Goal: Information Seeking & Learning: Learn about a topic

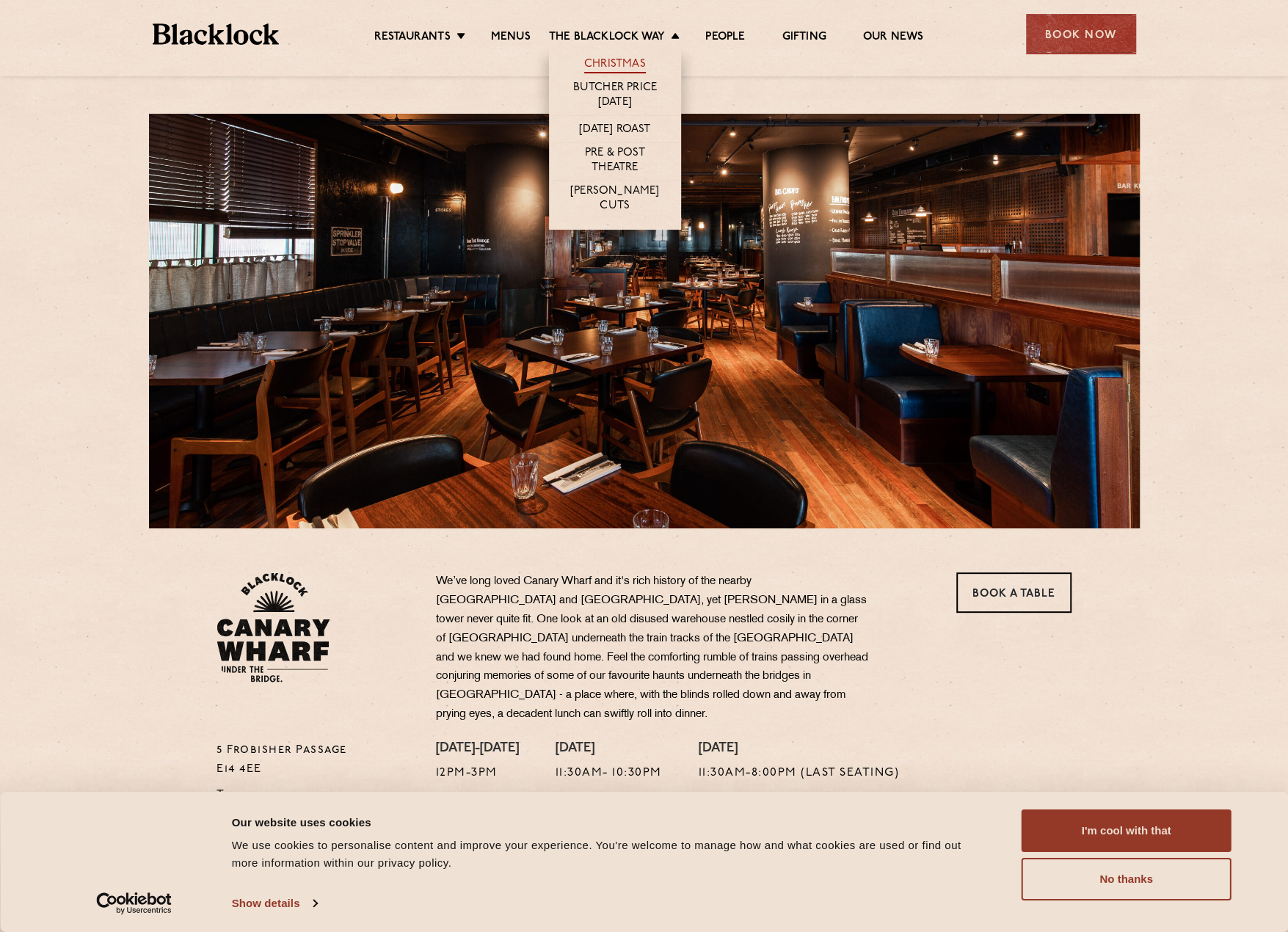
click at [607, 62] on link "Christmas" at bounding box center [615, 65] width 62 height 16
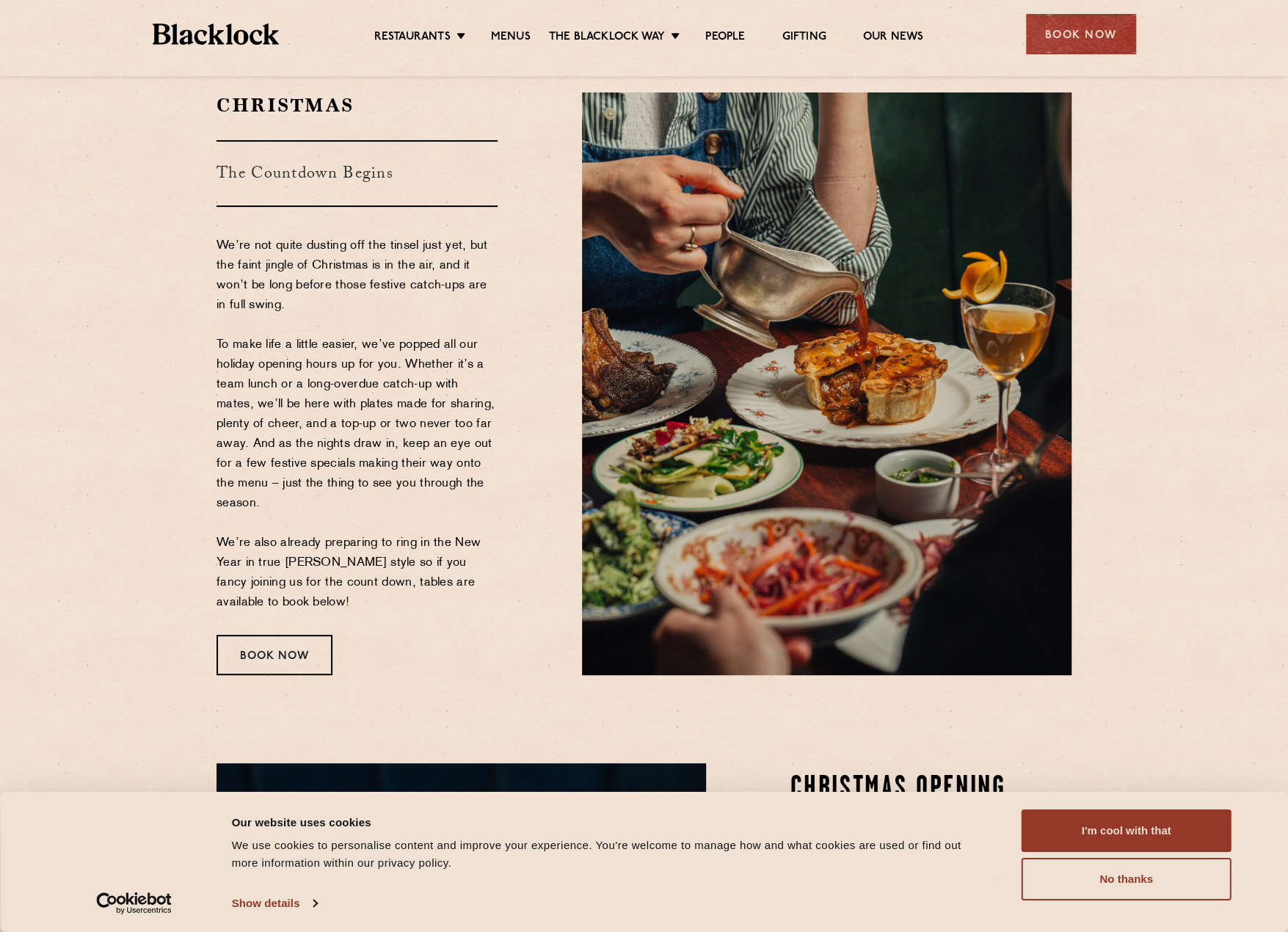
scroll to position [73, 0]
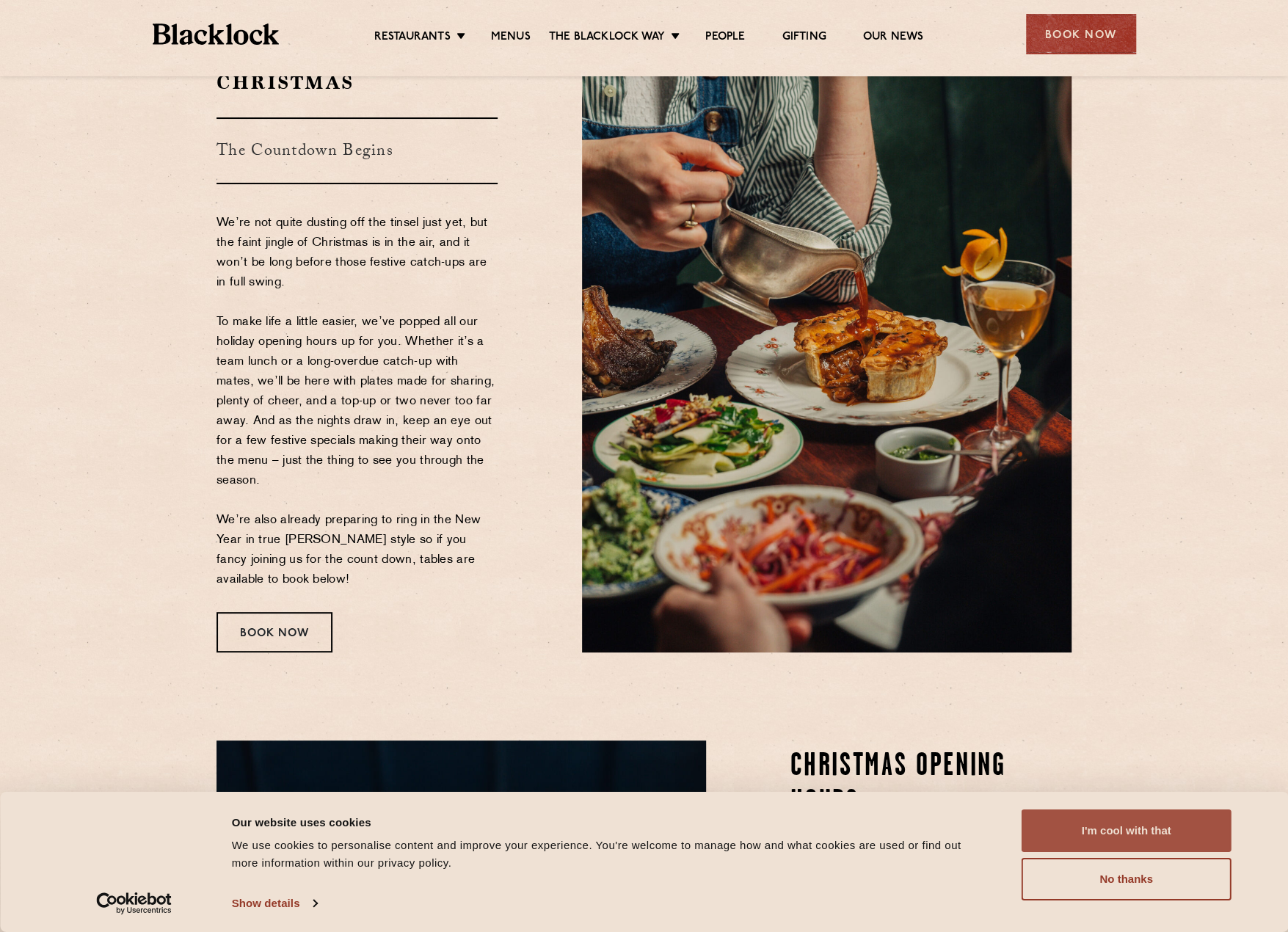
click at [1156, 818] on button "I'm cool with that" at bounding box center [1126, 830] width 210 height 42
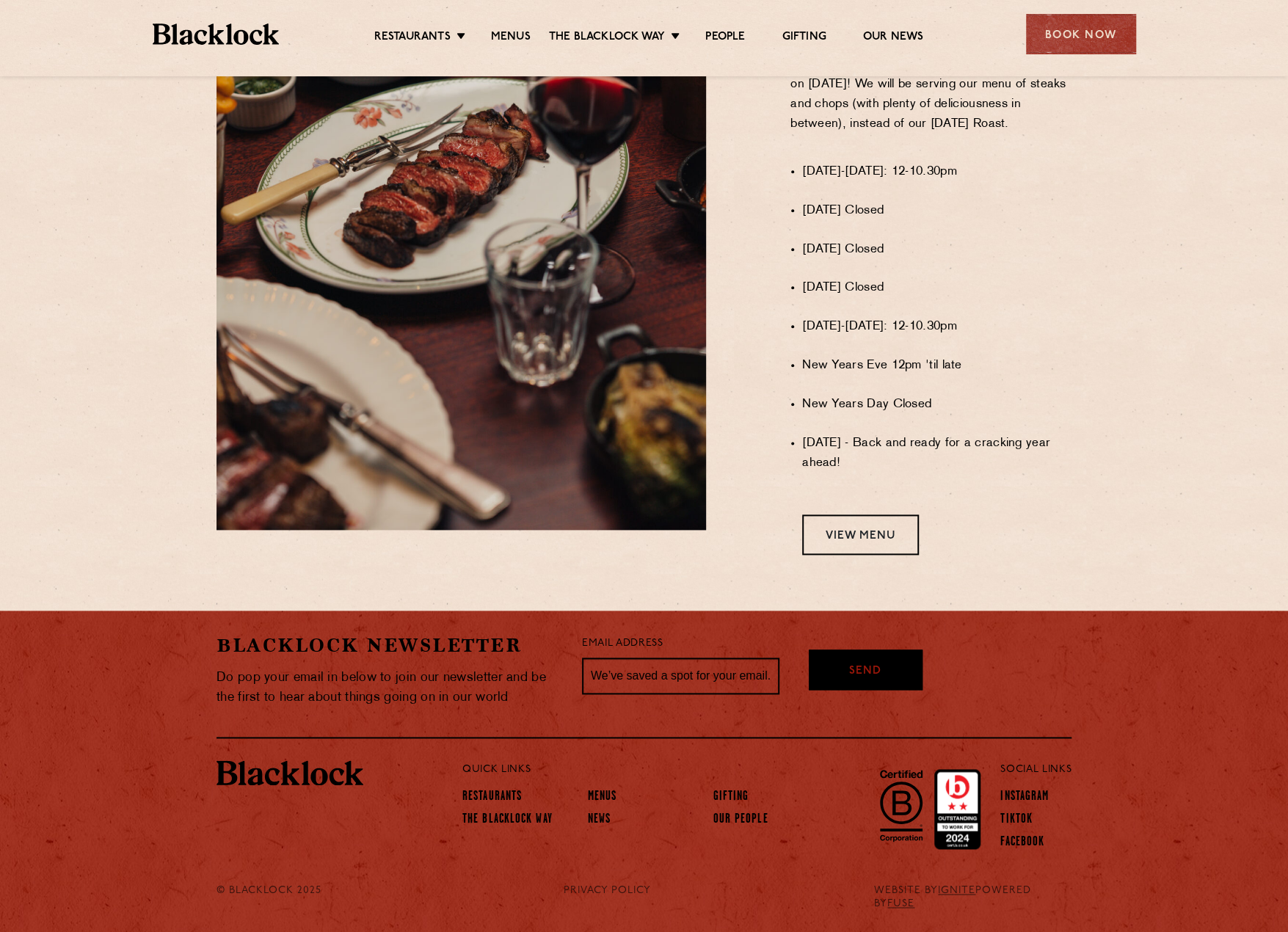
scroll to position [871, 0]
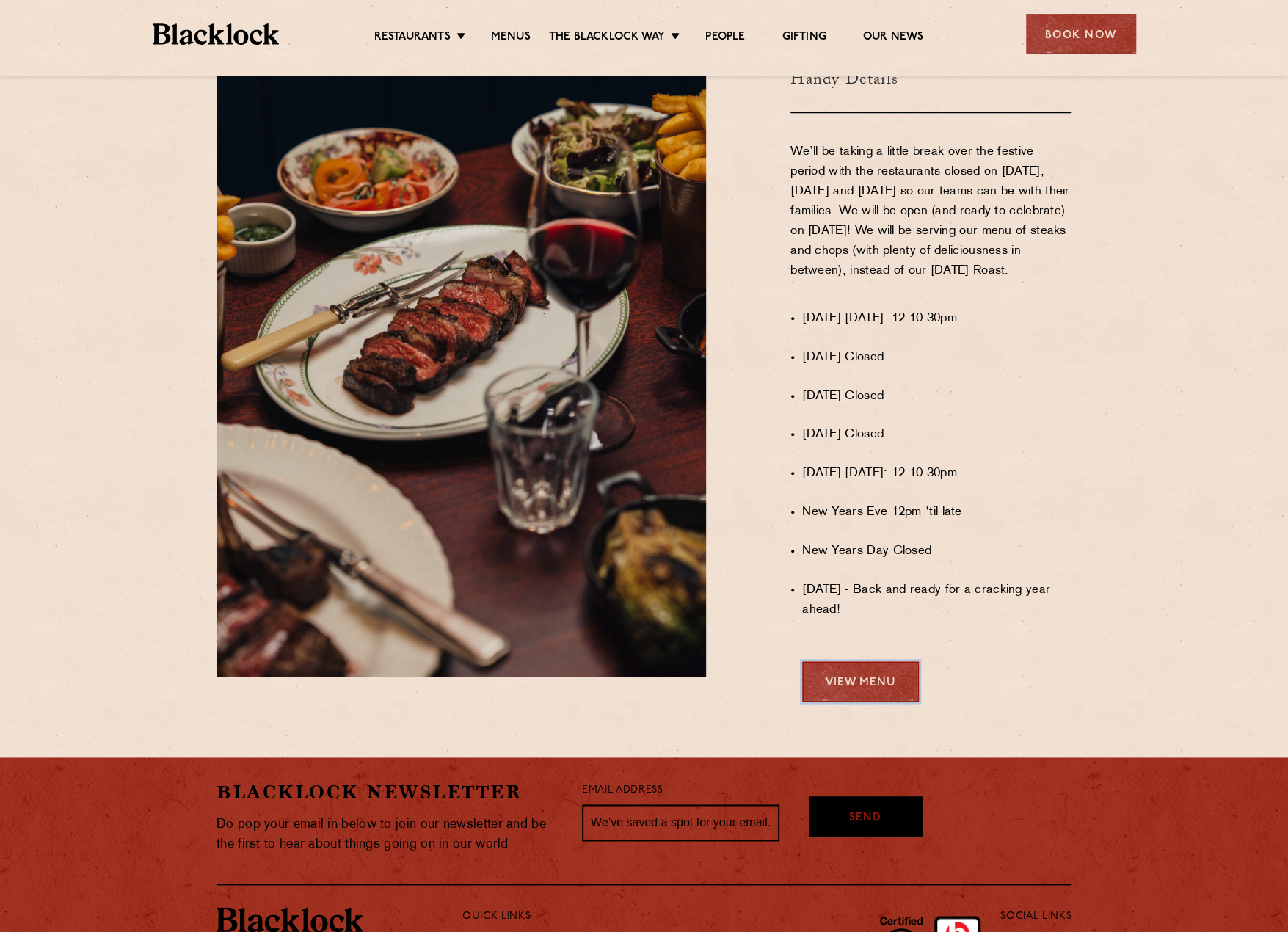
click at [875, 698] on link "View Menu" at bounding box center [860, 681] width 117 height 40
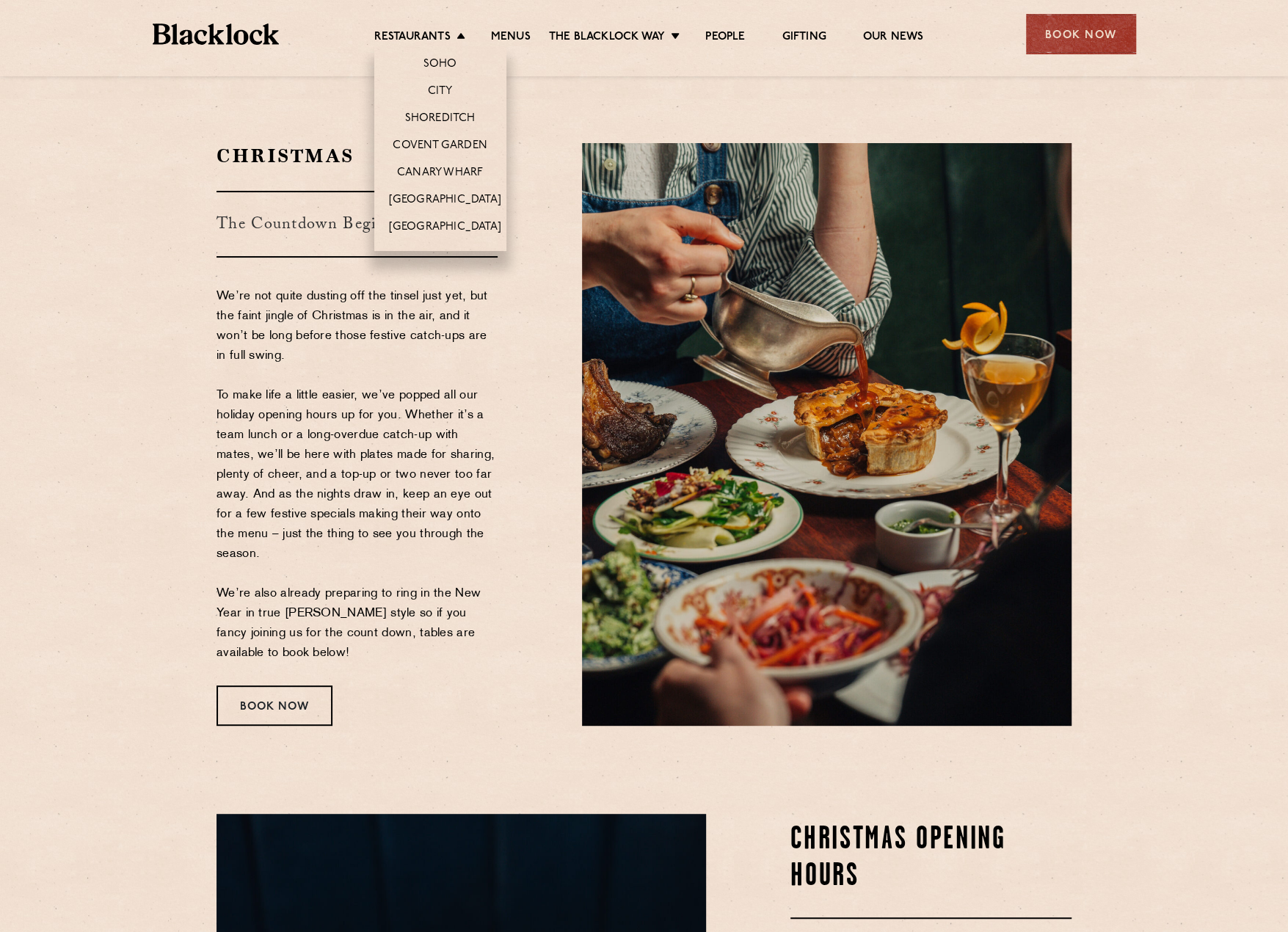
click at [454, 131] on li "Covent Garden" at bounding box center [440, 145] width 132 height 27
click at [448, 168] on link "Canary Wharf" at bounding box center [440, 174] width 86 height 16
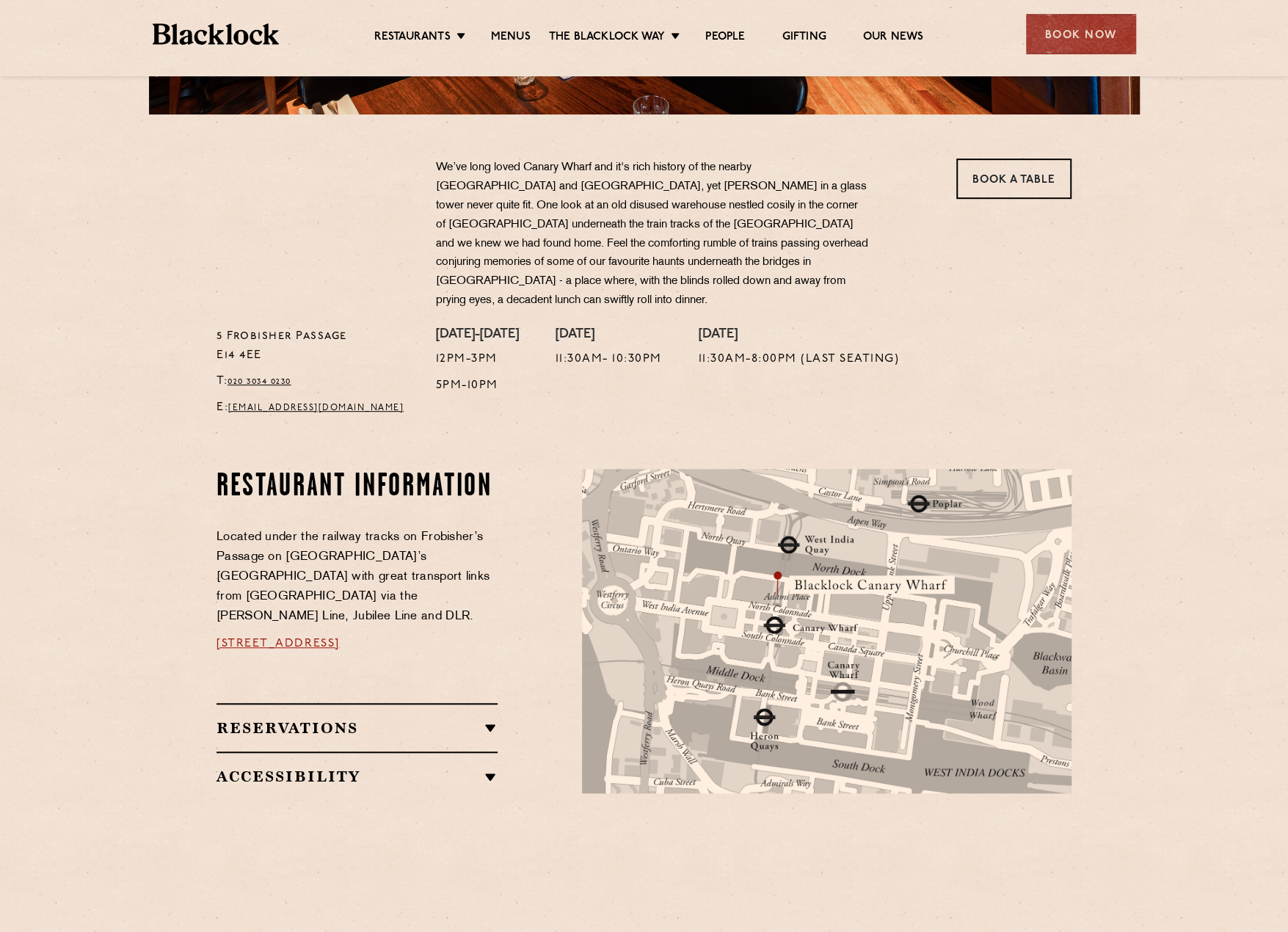
scroll to position [440, 0]
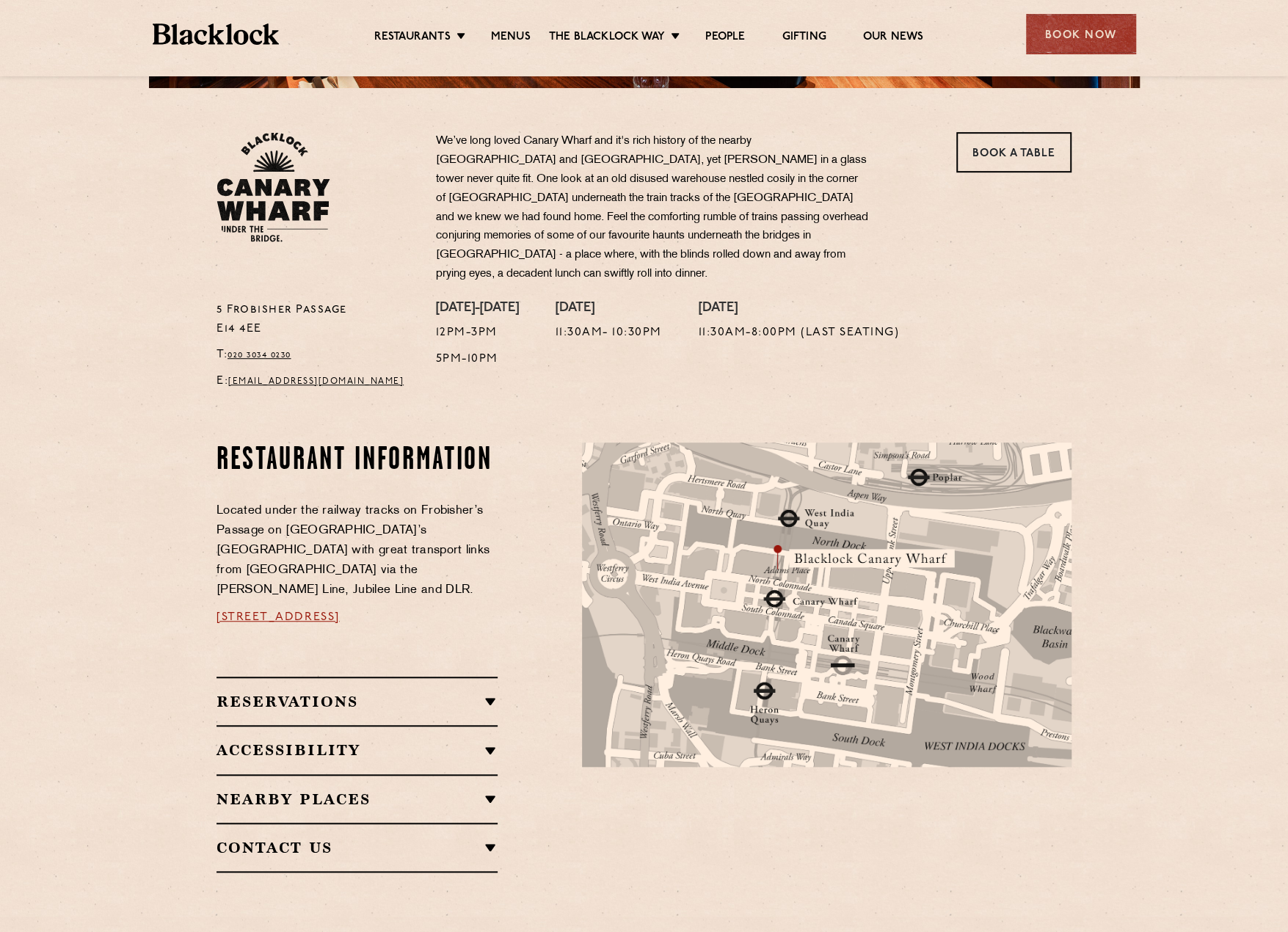
click at [114, 493] on section "Restaurant Information Located under the railway tracks on Frobisher’s Passage …" at bounding box center [644, 657] width 1288 height 518
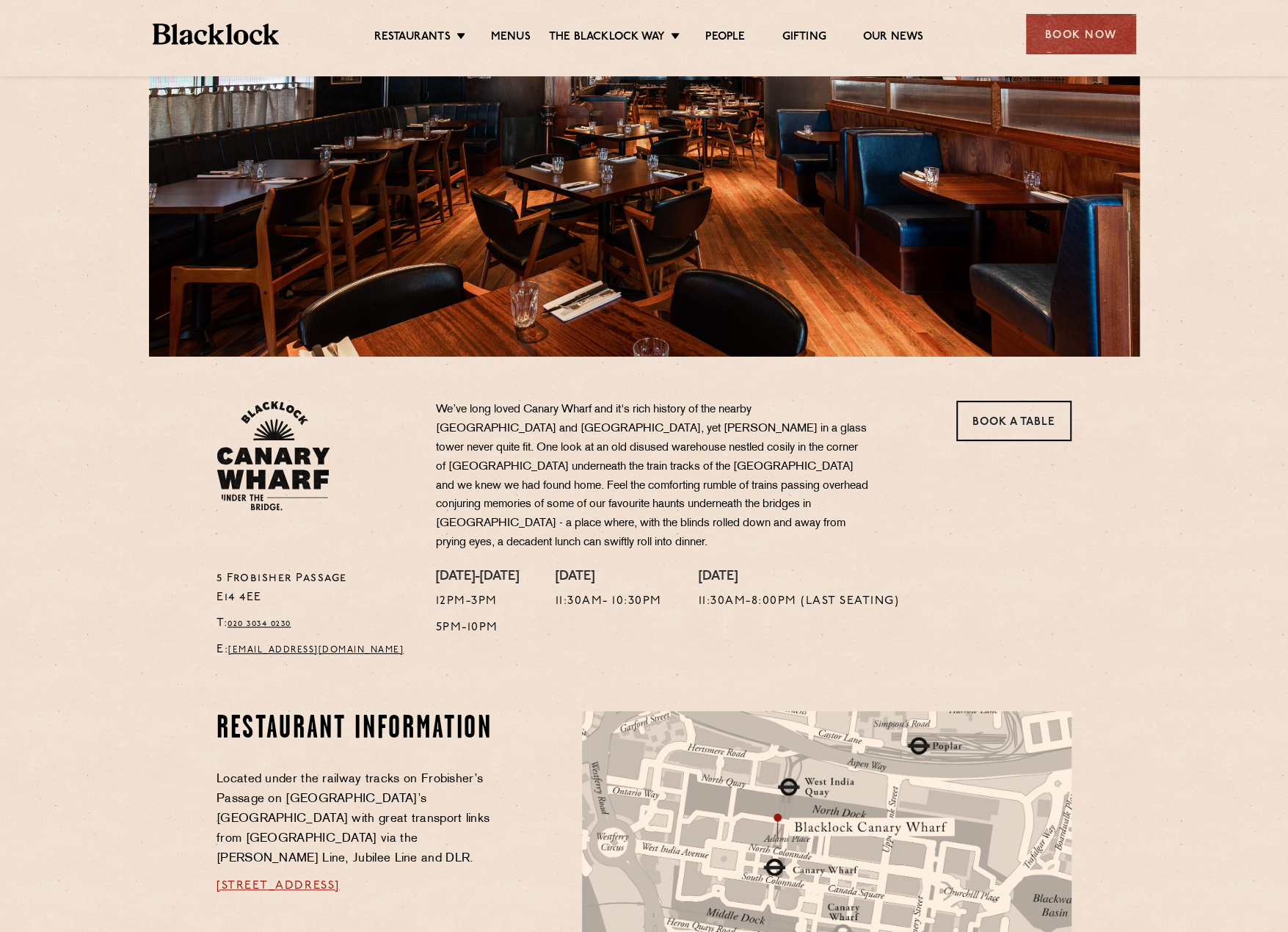
scroll to position [0, 0]
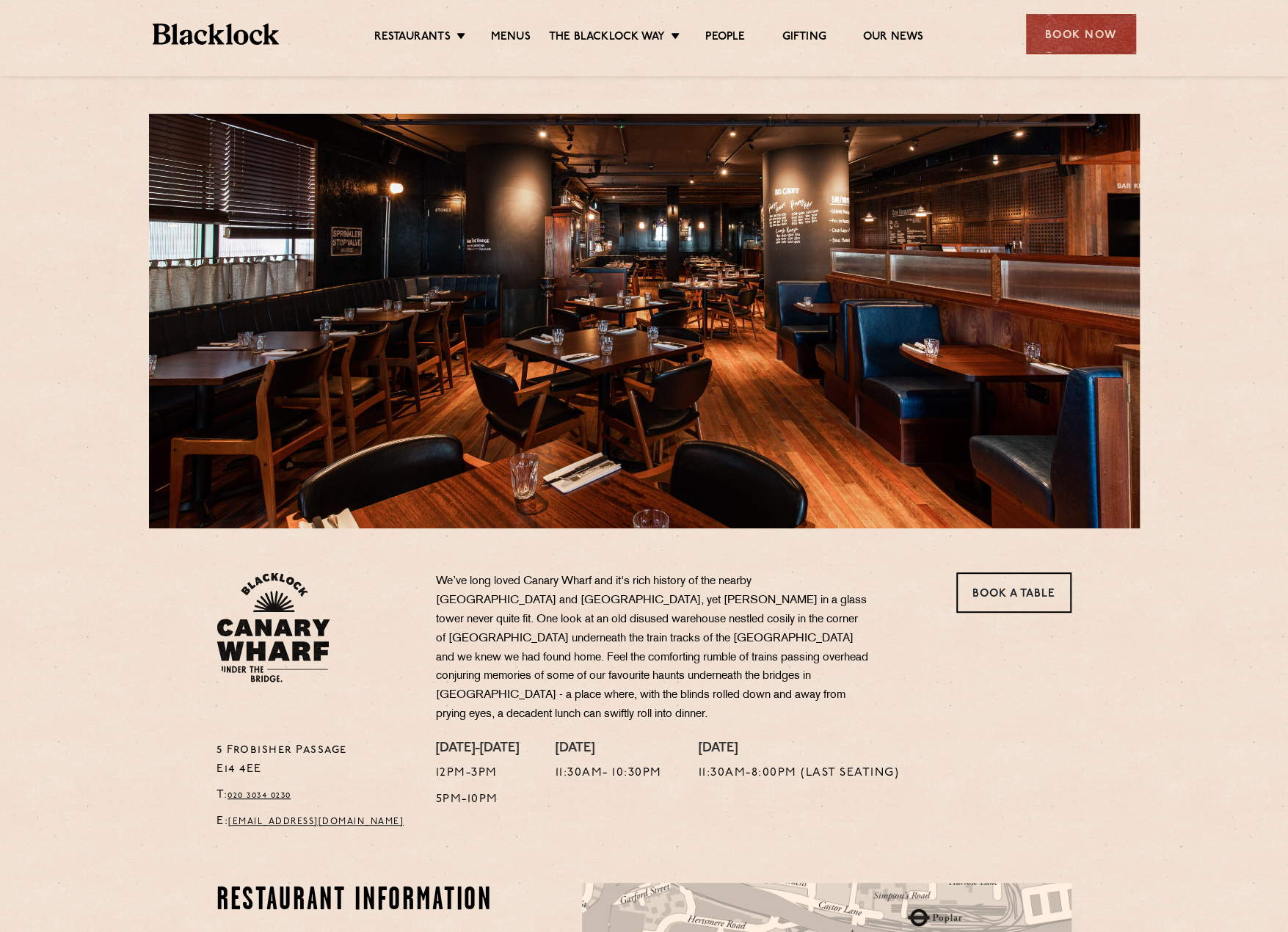
drag, startPoint x: 1122, startPoint y: 122, endPoint x: 998, endPoint y: 77, distance: 131.9
click at [1122, 122] on div at bounding box center [644, 321] width 991 height 415
